Goal: Task Accomplishment & Management: Use online tool/utility

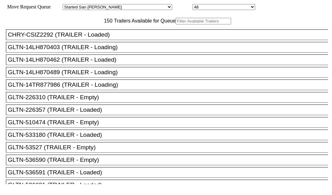
click at [98, 39] on body "Move Request Queue Area Started San Pedro Lost San Pedro Appt San Pedro B4 West…" at bounding box center [166, 106] width 327 height 206
paste input "HLBU3376125"
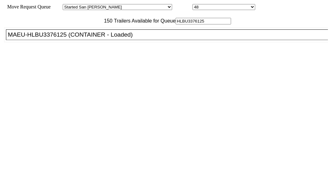
type input "HLBU3376125"
click at [44, 38] on div "MAEU-HLBU3376125 (CONTAINER - Loaded)" at bounding box center [170, 34] width 324 height 7
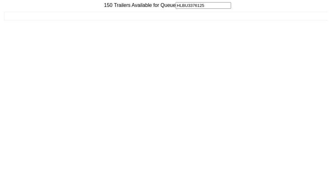
scroll to position [25, 0]
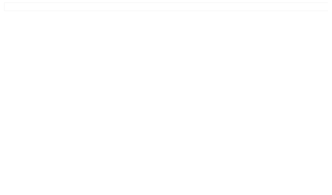
drag, startPoint x: 257, startPoint y: 179, endPoint x: 266, endPoint y: 180, distance: 8.8
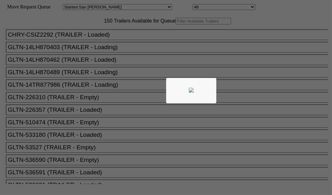
click at [97, 45] on div at bounding box center [166, 97] width 332 height 195
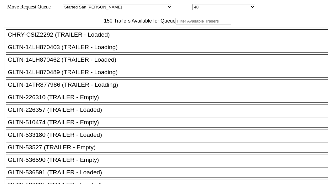
click at [175, 24] on input "text" at bounding box center [202, 21] width 55 height 7
paste input "HAMU1145699"
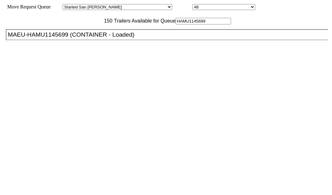
type input "HAMU1145699"
click at [53, 38] on div "MAEU-HAMU1145699 (CONTAINER - Loaded)" at bounding box center [170, 34] width 324 height 7
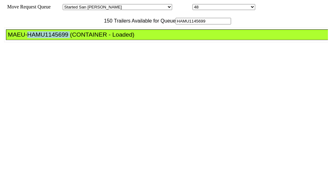
click at [53, 38] on div "MAEU-HAMU1145699 (CONTAINER - Loaded)" at bounding box center [170, 34] width 324 height 7
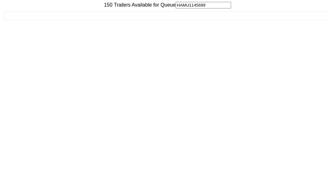
scroll to position [25, 0]
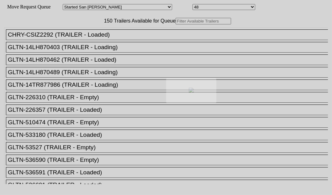
click at [92, 42] on div at bounding box center [166, 97] width 332 height 195
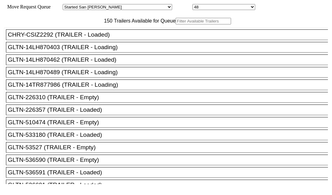
click at [175, 24] on input "text" at bounding box center [202, 21] width 55 height 7
paste input "SUDU6932937"
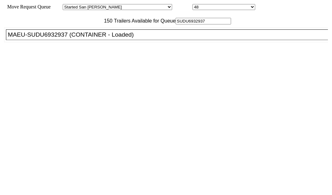
type input "SUDU6932937"
click at [45, 38] on div "MAEU-SUDU6932937 (CONTAINER - Loaded)" at bounding box center [170, 34] width 324 height 7
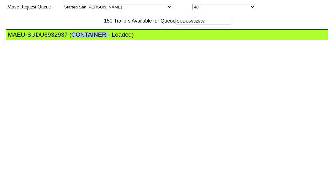
click at [45, 38] on div "MAEU-SUDU6932937 (CONTAINER - Loaded)" at bounding box center [170, 34] width 324 height 7
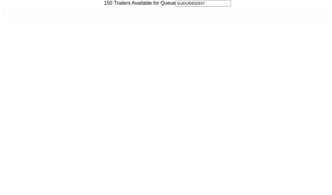
scroll to position [25, 0]
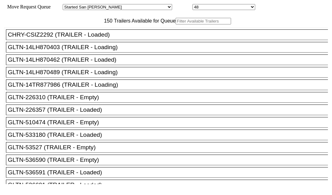
drag, startPoint x: 100, startPoint y: 44, endPoint x: 99, endPoint y: 41, distance: 3.6
click at [175, 24] on input "text" at bounding box center [202, 21] width 55 height 7
paste input "HLBU2461388"
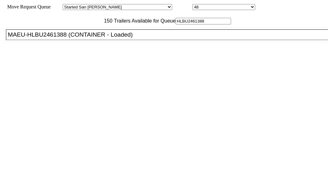
type input "HLBU2461388"
click at [38, 38] on div "MAEU-HLBU2461388 (CONTAINER - Loaded)" at bounding box center [170, 34] width 324 height 7
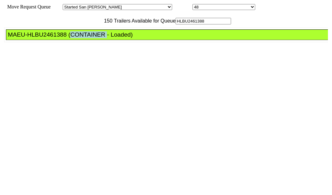
click at [38, 38] on div "MAEU-HLBU2461388 (CONTAINER - Loaded)" at bounding box center [170, 34] width 324 height 7
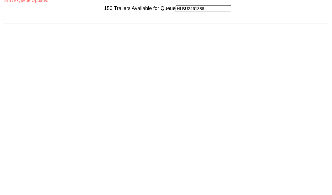
scroll to position [25, 0]
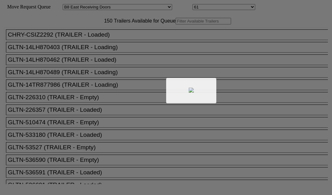
select select "536"
select select "8229"
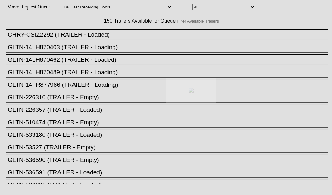
click at [108, 44] on div at bounding box center [166, 97] width 332 height 195
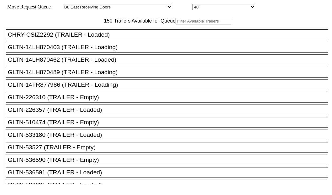
click at [175, 24] on input "text" at bounding box center [202, 21] width 55 height 7
paste input "HLXU8549848"
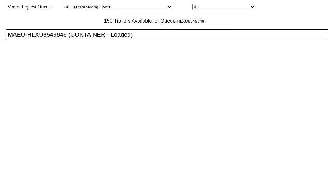
type input "HLXU8549848"
click at [57, 38] on div "MAEU-HLXU8549848 (CONTAINER - Loaded)" at bounding box center [170, 34] width 324 height 7
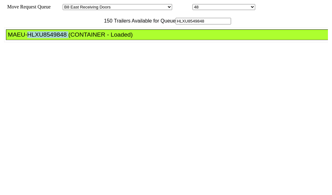
click at [57, 38] on div "MAEU-HLXU8549848 (CONTAINER - Loaded)" at bounding box center [170, 34] width 324 height 7
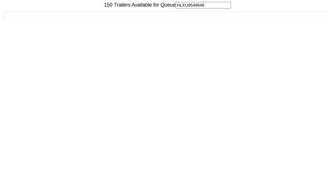
scroll to position [25, 0]
